Goal: Transaction & Acquisition: Book appointment/travel/reservation

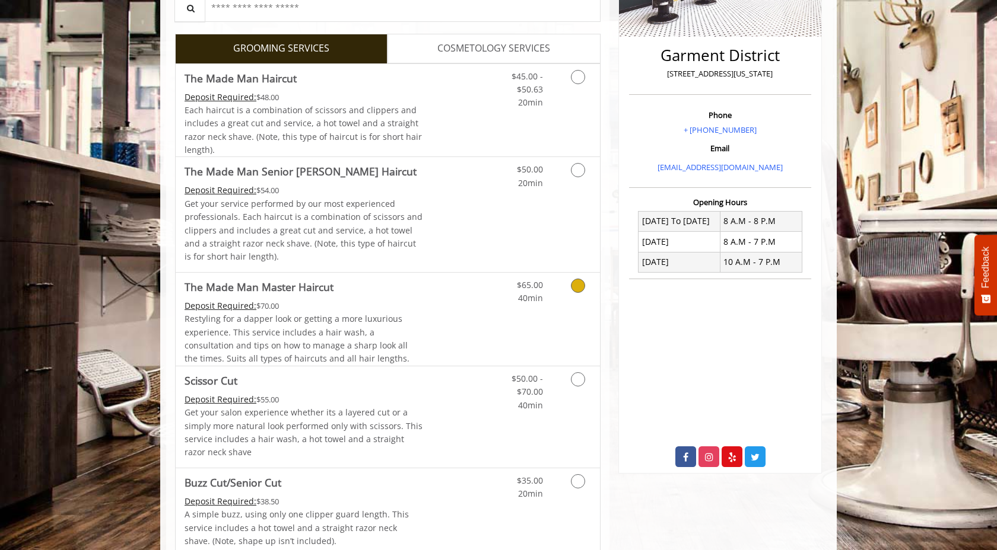
scroll to position [168, 0]
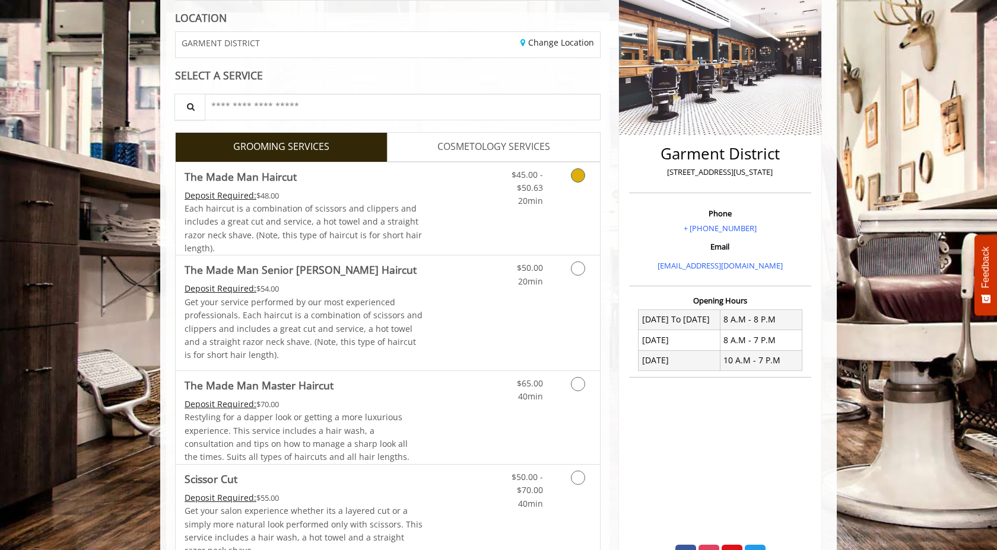
click at [423, 214] on link "Discounted Price" at bounding box center [458, 209] width 71 height 93
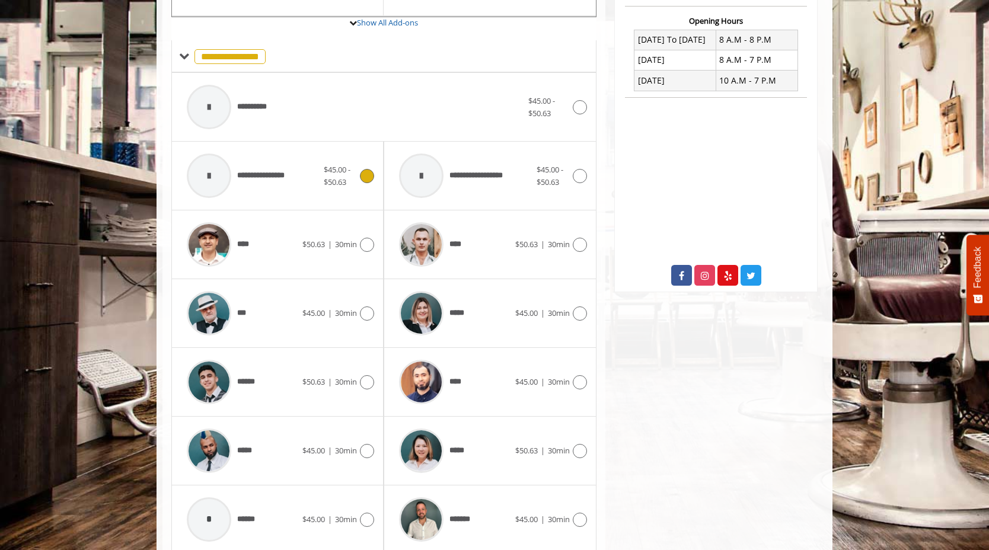
scroll to position [451, 0]
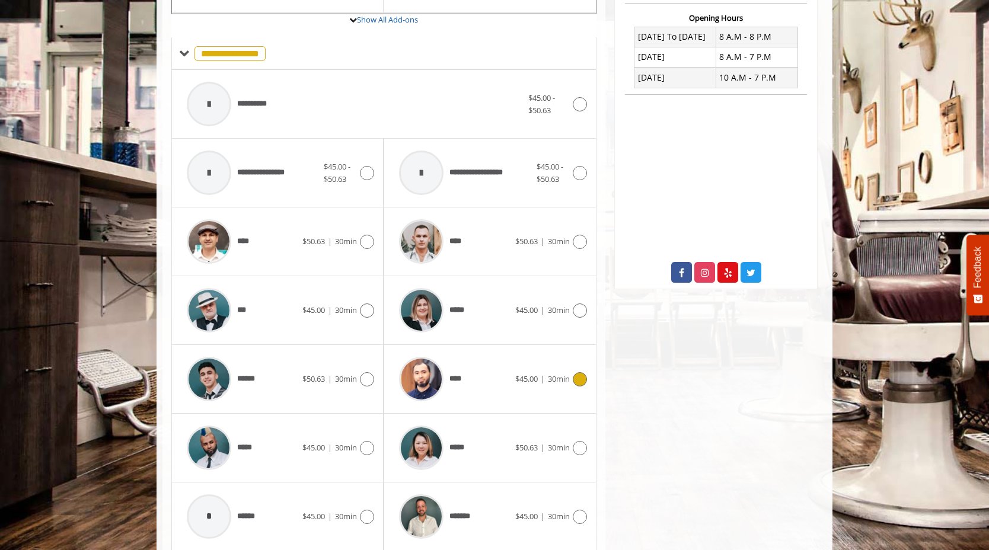
click at [578, 384] on icon at bounding box center [580, 380] width 14 height 14
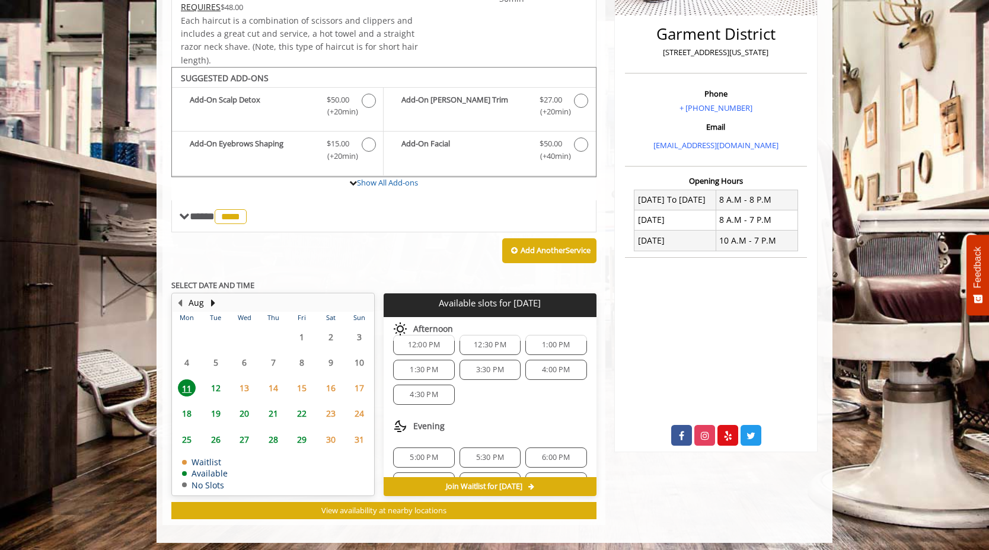
scroll to position [292, 0]
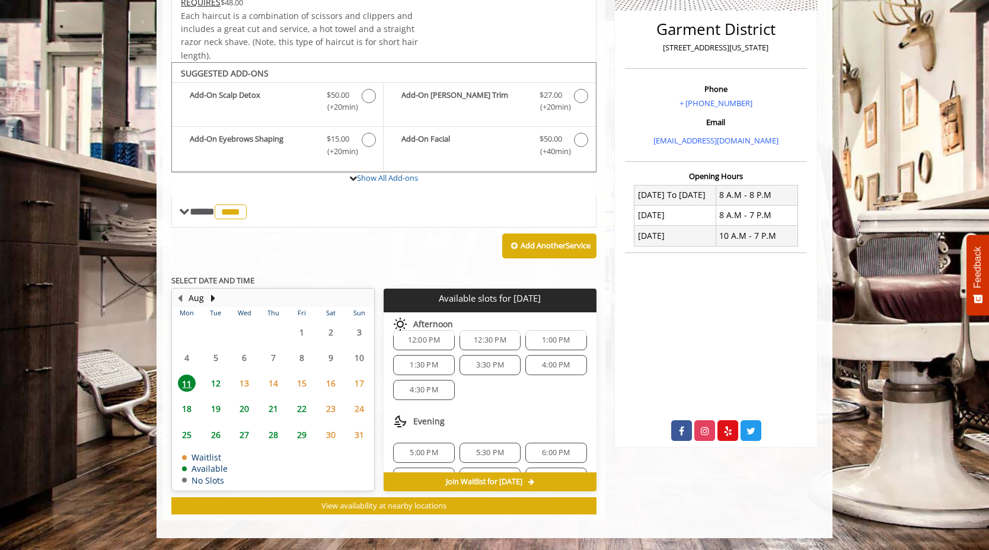
click at [482, 366] on span "3:30 PM" at bounding box center [490, 365] width 28 height 9
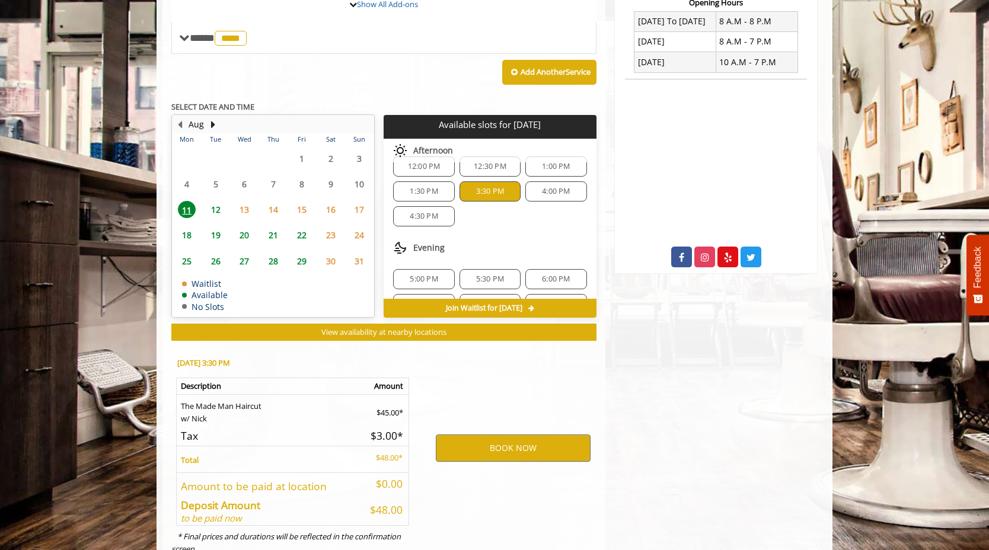
scroll to position [507, 0]
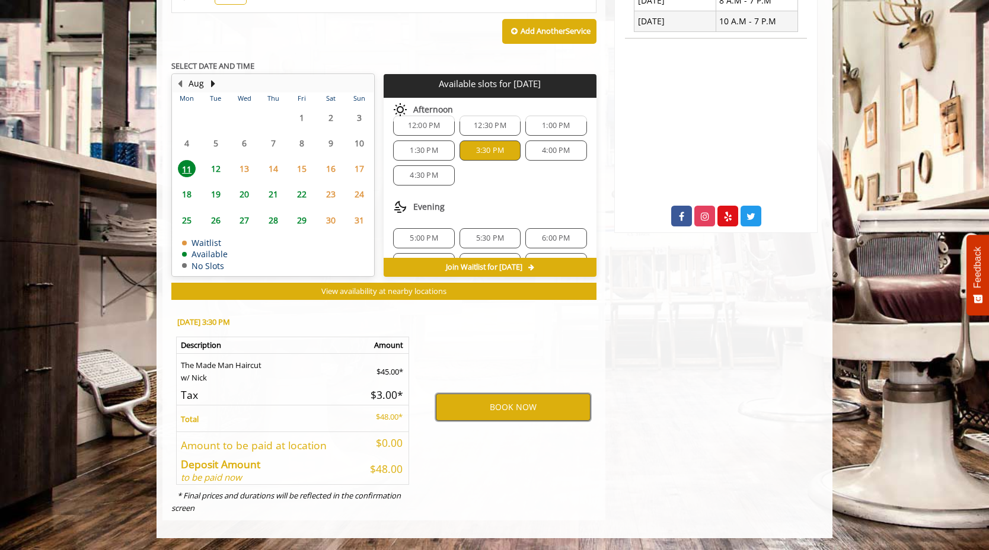
click at [511, 410] on button "BOOK NOW" at bounding box center [513, 407] width 155 height 27
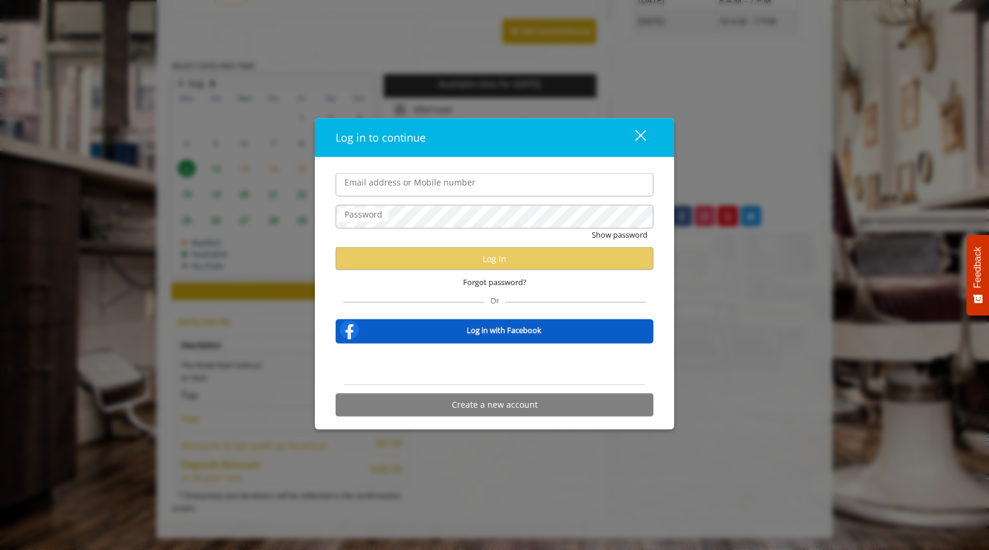
type input "**********"
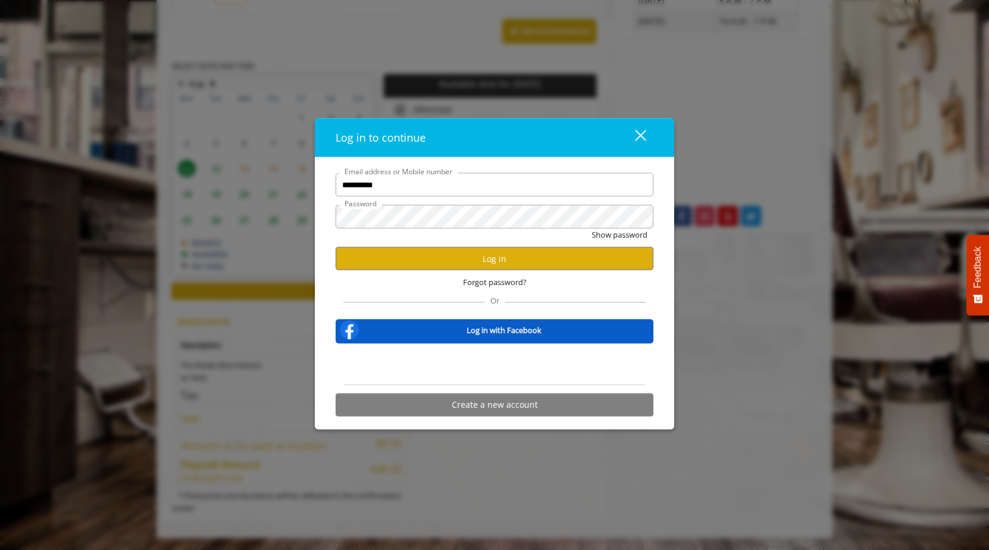
scroll to position [0, 0]
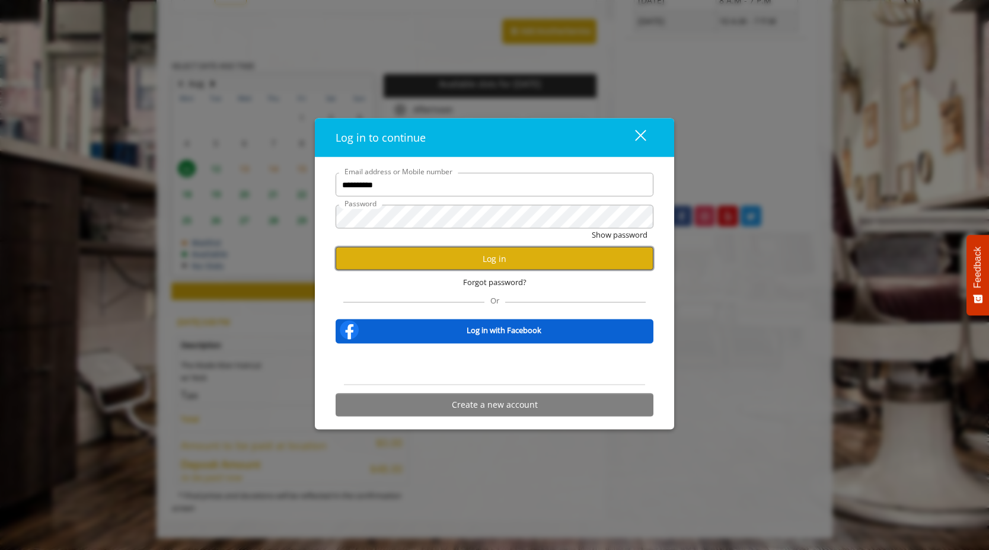
click at [517, 257] on button "Log in" at bounding box center [495, 258] width 318 height 23
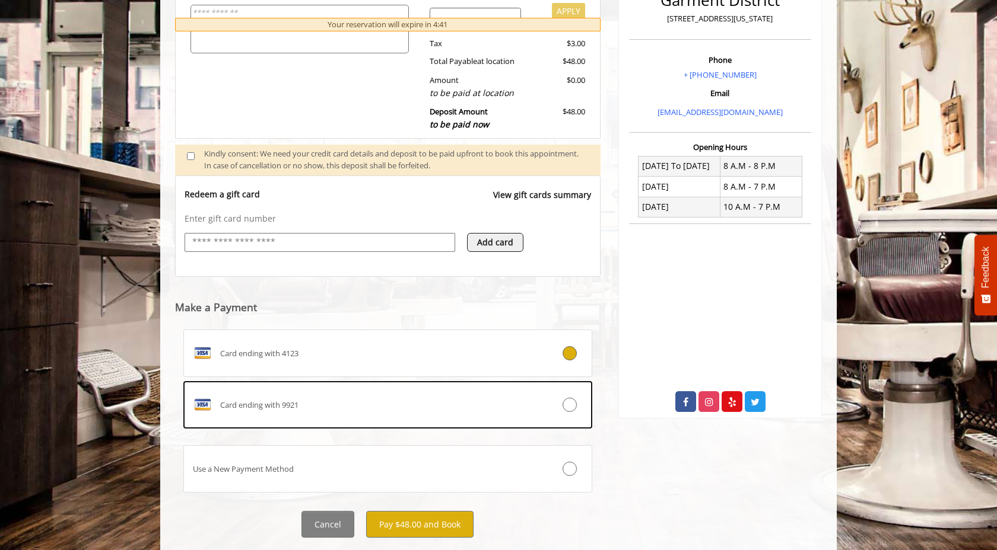
scroll to position [351, 0]
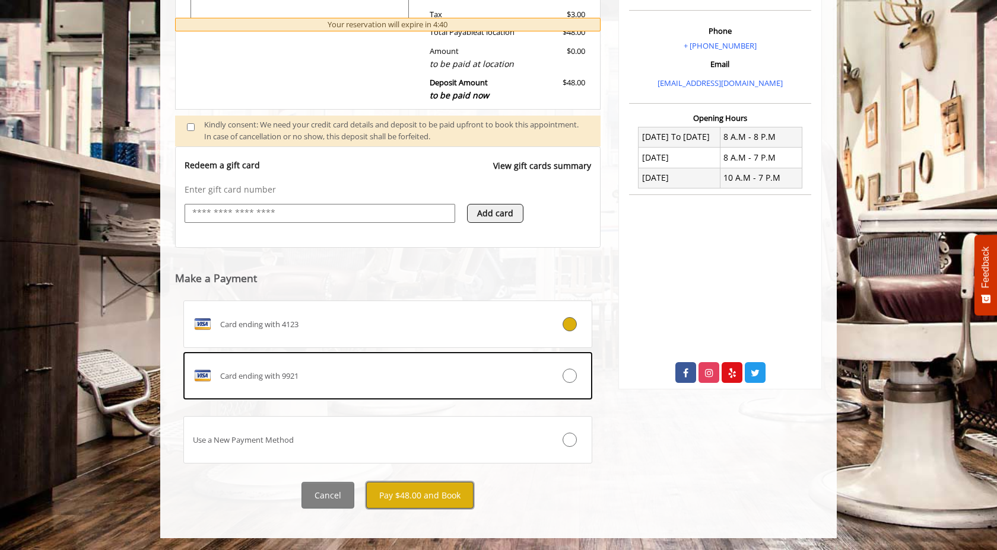
click at [436, 504] on button "Pay $48.00 and Book" at bounding box center [419, 495] width 107 height 27
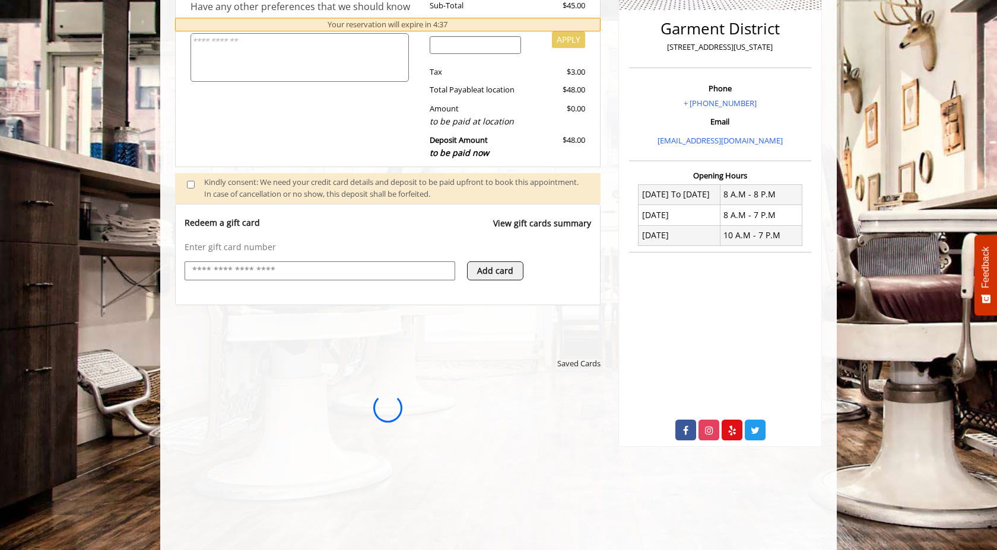
scroll to position [0, 0]
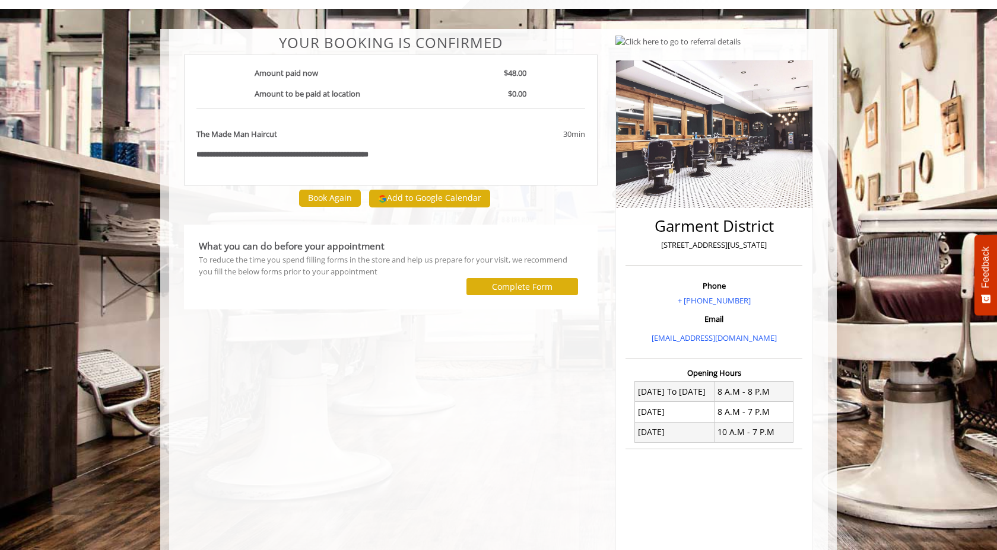
scroll to position [66, 0]
